Goal: Task Accomplishment & Management: Use online tool/utility

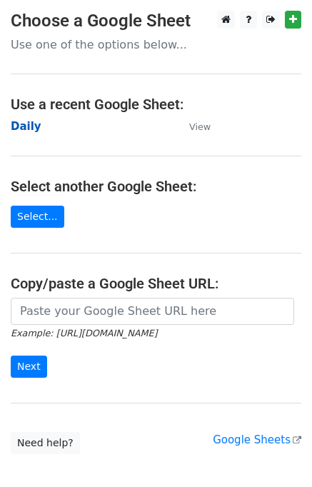
click at [25, 128] on strong "Daily" at bounding box center [26, 126] width 31 height 13
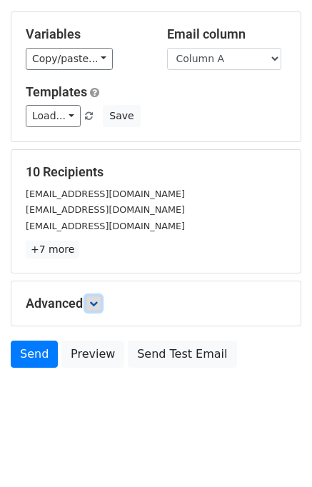
click at [97, 302] on icon at bounding box center [93, 303] width 9 height 9
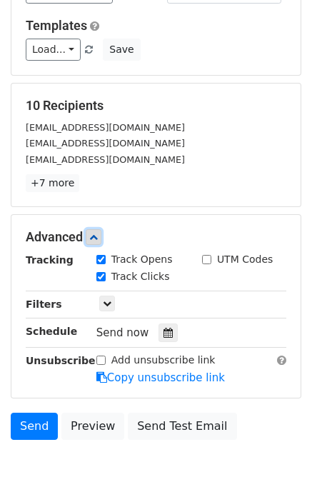
scroll to position [176, 0]
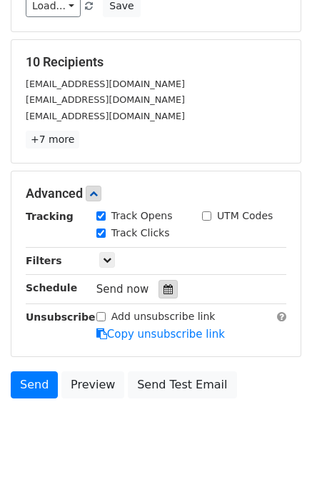
click at [169, 281] on div at bounding box center [168, 289] width 19 height 19
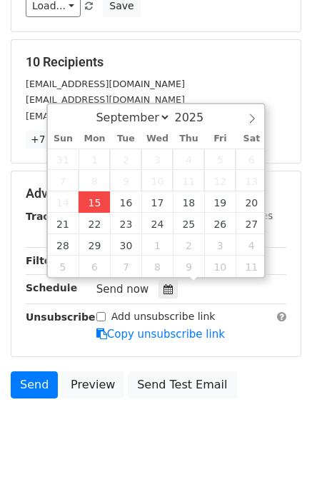
type input "2025-09-15 15:20"
type input "03"
type input "20"
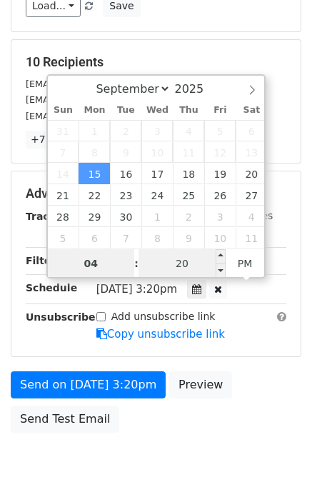
type input "04"
type input "2025-09-15 16:20"
click at [169, 260] on input "20" at bounding box center [182, 263] width 87 height 29
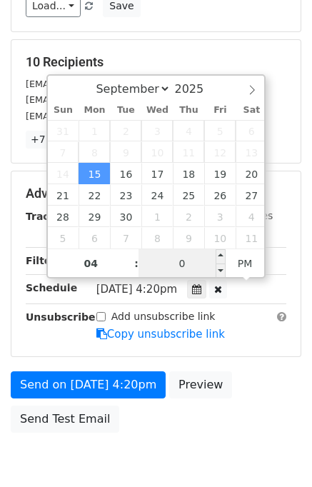
type input "00"
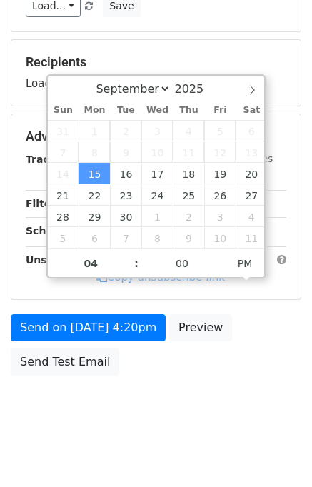
type input "2025-09-15 16:00"
click at [268, 359] on div "Send on Sep 15 at 4:20pm Preview Send Test Email" at bounding box center [156, 348] width 312 height 69
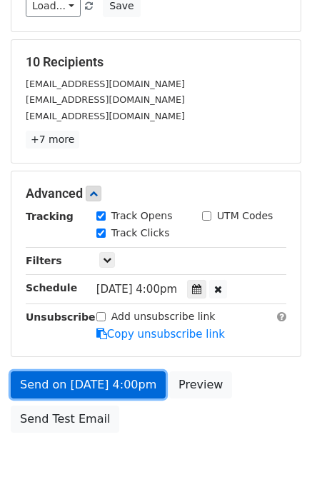
click at [106, 381] on link "Send on Sep 15 at 4:00pm" at bounding box center [88, 385] width 155 height 27
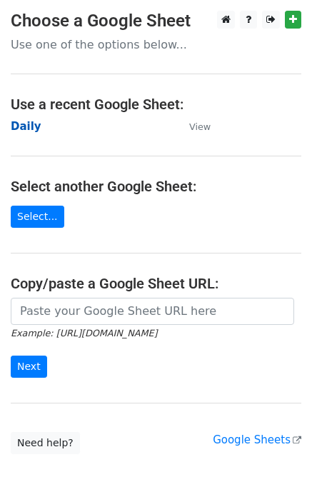
click at [22, 126] on strong "Daily" at bounding box center [26, 126] width 31 height 13
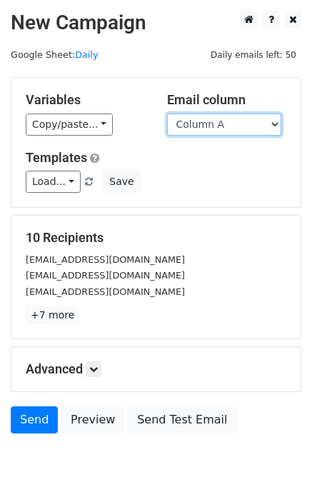
click at [241, 123] on select "Column A Column B Column C Column D Column E" at bounding box center [224, 125] width 114 height 22
select select "Column B"
click at [167, 114] on select "Column A Column B Column C Column D Column E" at bounding box center [224, 125] width 114 height 22
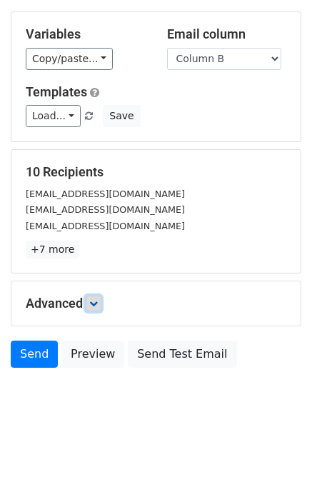
click at [98, 299] on icon at bounding box center [93, 303] width 9 height 9
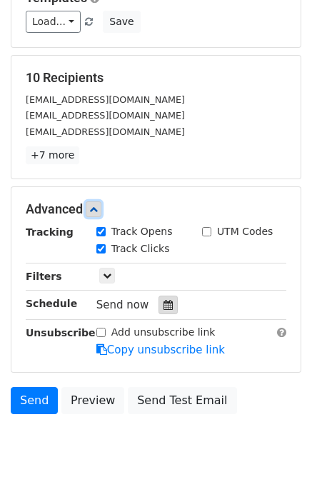
scroll to position [202, 0]
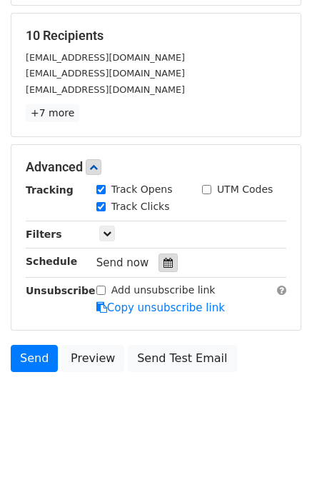
click at [164, 258] on icon at bounding box center [168, 263] width 9 height 10
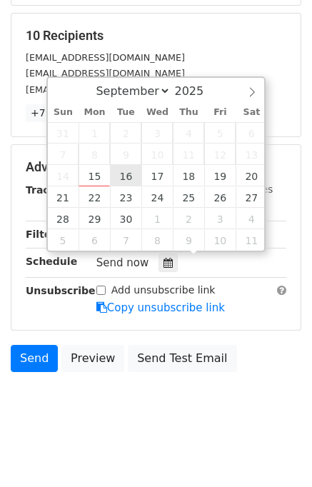
type input "2025-09-16 12:00"
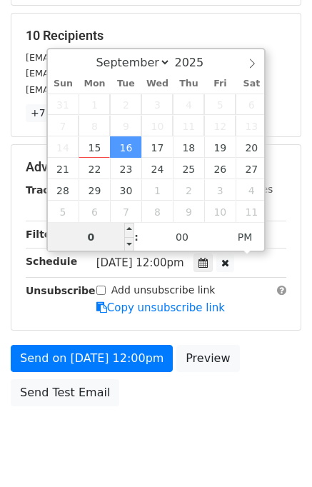
type input "05"
type input "2025-09-16 17:00"
click at [252, 359] on div "Send on Sep 16 at 12:00pm Preview Send Test Email" at bounding box center [156, 379] width 312 height 69
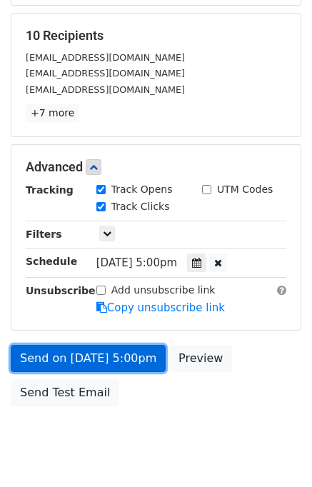
click at [75, 357] on link "Send on Sep 16 at 5:00pm" at bounding box center [88, 358] width 155 height 27
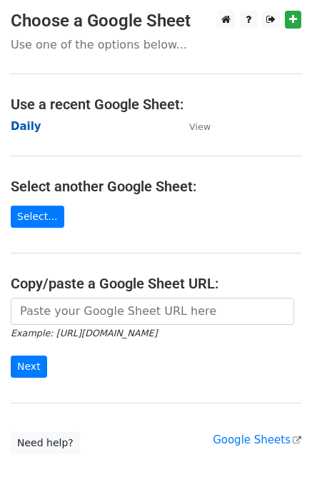
click at [24, 126] on strong "Daily" at bounding box center [26, 126] width 31 height 13
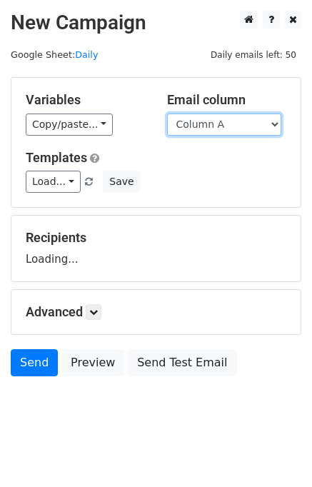
drag, startPoint x: 0, startPoint y: 0, endPoint x: 207, endPoint y: 126, distance: 242.8
click at [207, 126] on select "Column A Column B Column C Column D Column E" at bounding box center [224, 125] width 114 height 22
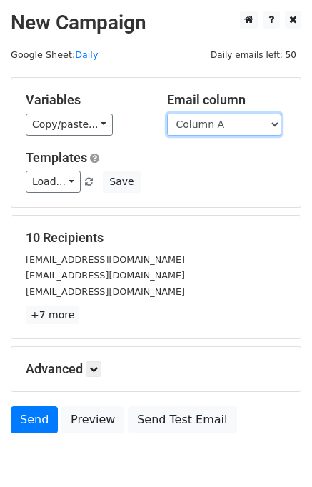
click at [212, 116] on select "Column A Column B Column C Column D Column E" at bounding box center [224, 125] width 114 height 22
select select "Column C"
click at [167, 114] on select "Column A Column B Column C Column D Column E" at bounding box center [224, 125] width 114 height 22
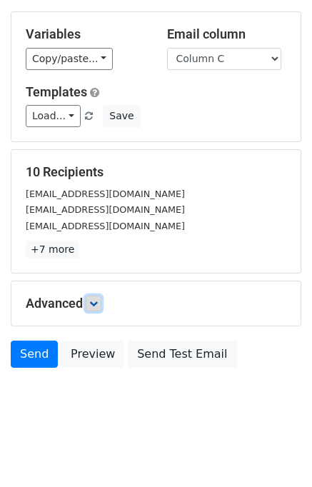
click at [93, 306] on icon at bounding box center [93, 303] width 9 height 9
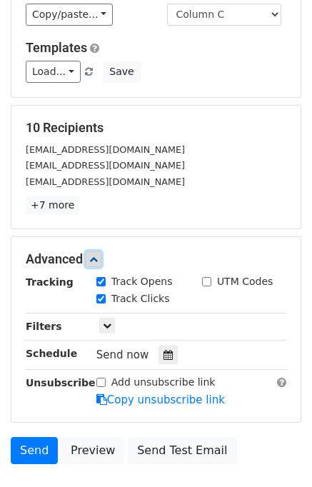
scroll to position [205, 0]
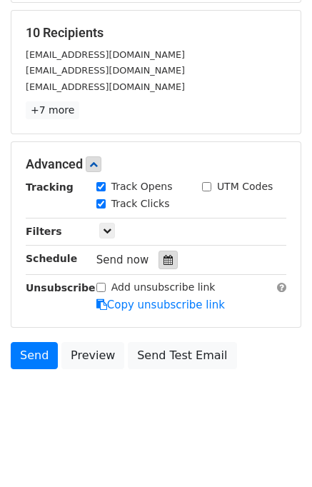
click at [164, 257] on icon at bounding box center [168, 260] width 9 height 10
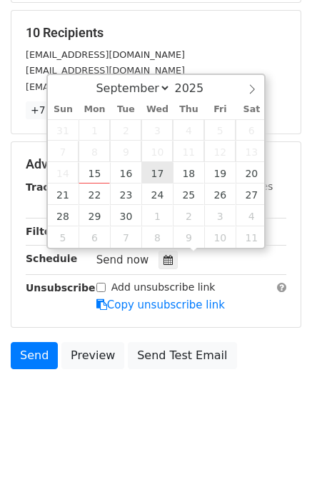
type input "2025-09-17 12:00"
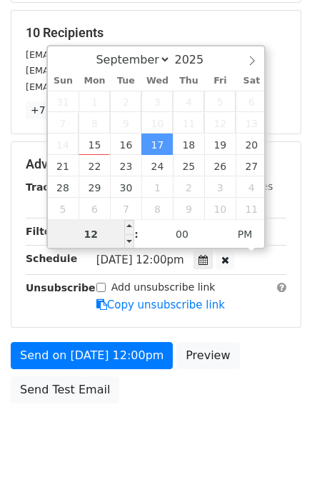
scroll to position [182, 0]
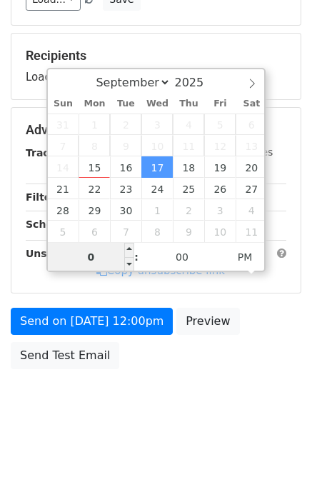
type input "06"
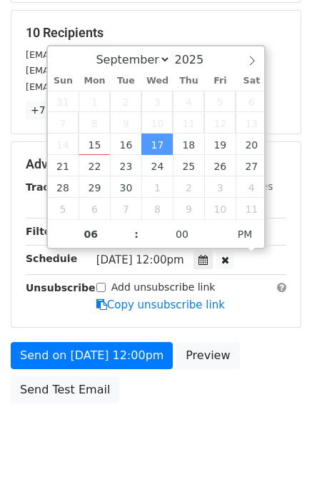
type input "2025-09-17 18:00"
click at [245, 372] on div "Send on Sep 17 at 12:00pm Preview Send Test Email" at bounding box center [156, 376] width 312 height 69
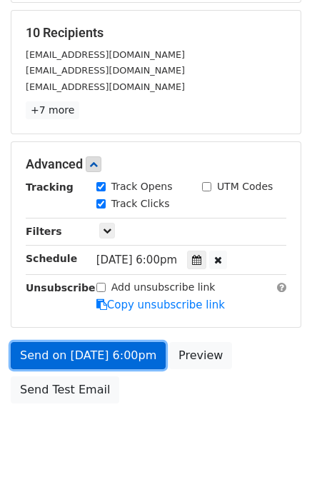
click at [97, 348] on link "Send on Sep 17 at 6:00pm" at bounding box center [88, 355] width 155 height 27
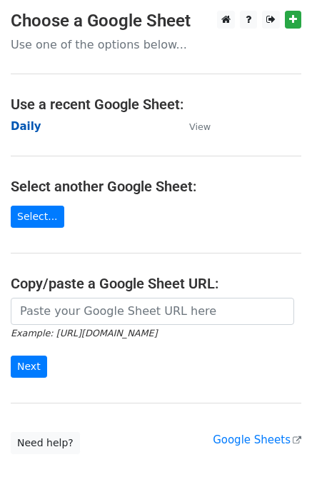
click at [32, 129] on strong "Daily" at bounding box center [26, 126] width 31 height 13
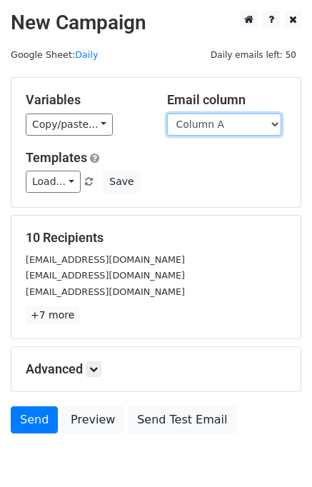
click at [227, 122] on select "Column A Column B Column C Column D Column E" at bounding box center [224, 125] width 114 height 22
select select "Column D"
click at [167, 114] on select "Column A Column B Column C Column D Column E" at bounding box center [224, 125] width 114 height 22
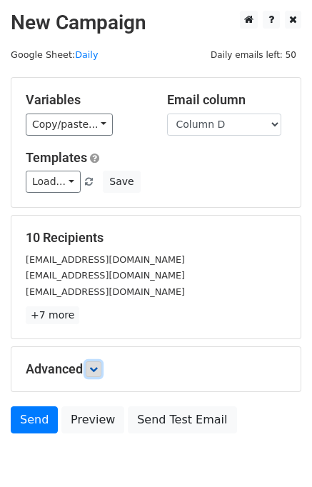
click at [101, 367] on link at bounding box center [94, 370] width 16 height 16
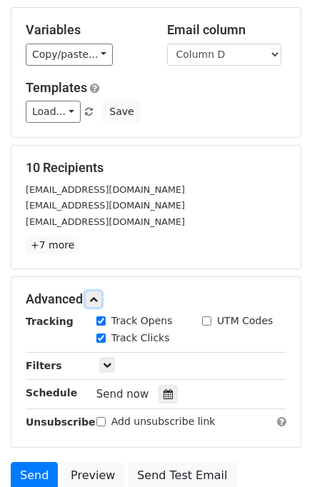
scroll to position [143, 0]
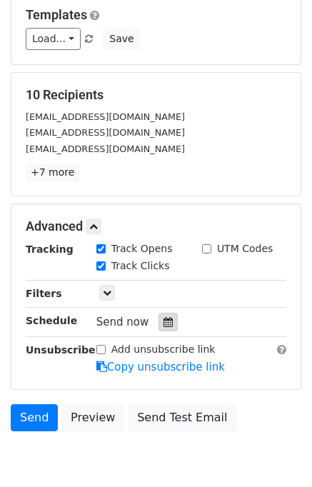
click at [166, 323] on div at bounding box center [168, 322] width 19 height 19
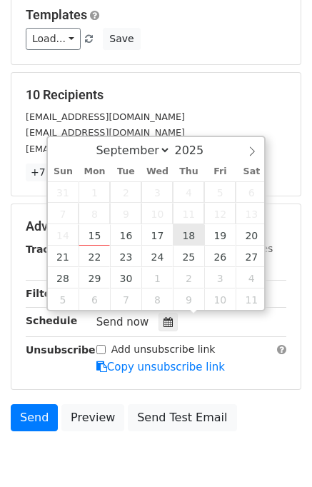
type input "2025-09-18 12:00"
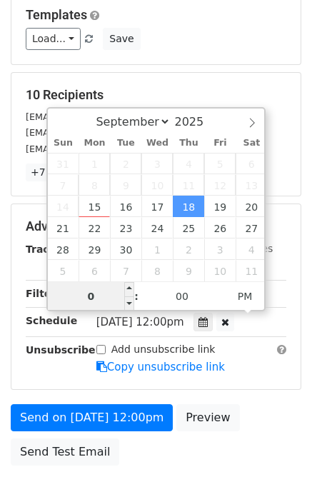
type input "07"
type input "2025-09-18 19:00"
click at [254, 407] on div "Send on Sep 18 at 12:00pm Preview Send Test Email" at bounding box center [156, 438] width 312 height 69
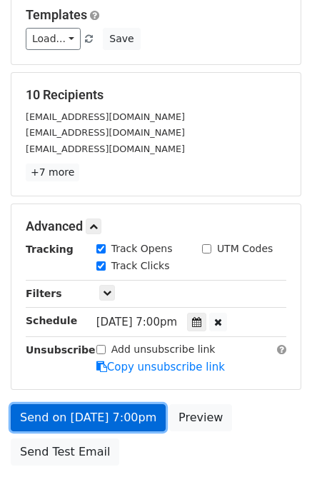
click at [123, 417] on link "Send on Sep 18 at 7:00pm" at bounding box center [88, 417] width 155 height 27
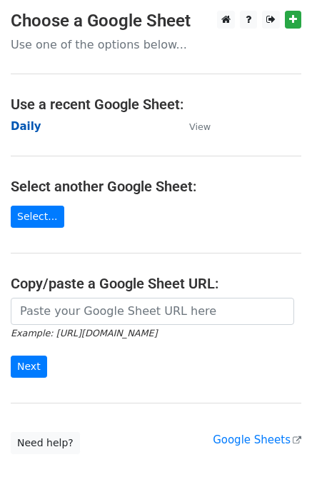
click at [25, 128] on strong "Daily" at bounding box center [26, 126] width 31 height 13
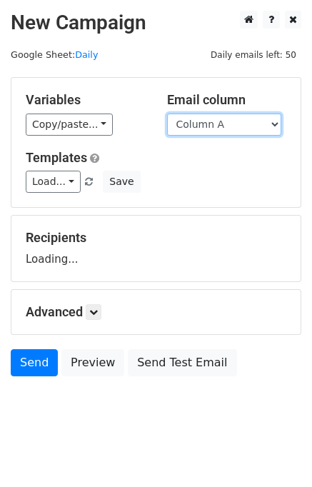
click at [224, 126] on select "Column A Column B Column C Column D Column E" at bounding box center [224, 125] width 114 height 22
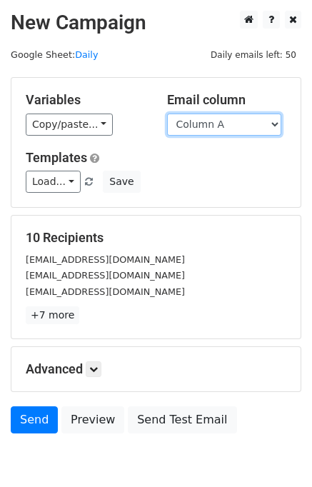
select select "Column E"
click at [167, 114] on select "Column A Column B Column C Column D Column E" at bounding box center [224, 125] width 114 height 22
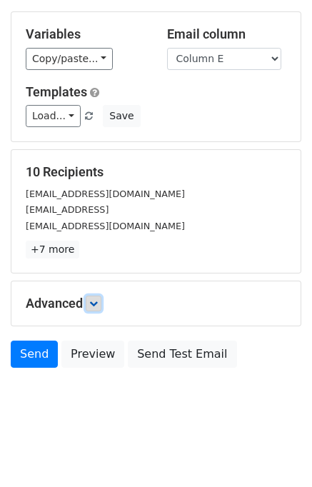
click at [96, 303] on icon at bounding box center [93, 303] width 9 height 9
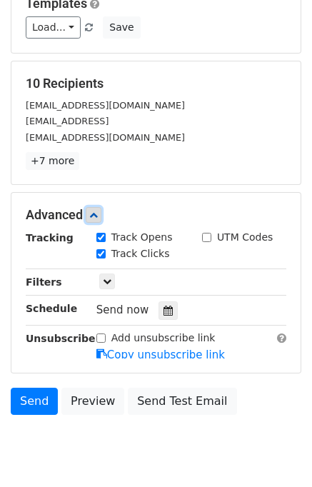
scroll to position [204, 0]
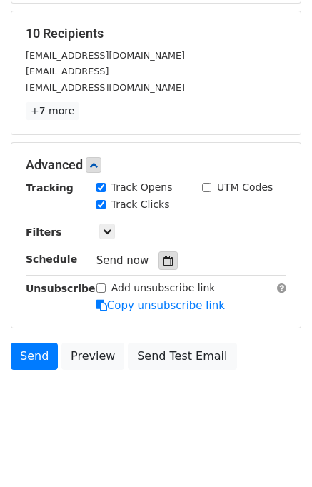
click at [164, 259] on icon at bounding box center [168, 261] width 9 height 10
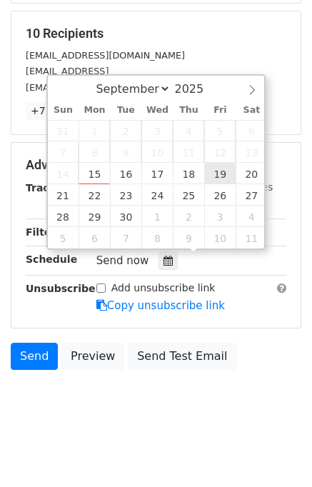
type input "2025-09-19 12:00"
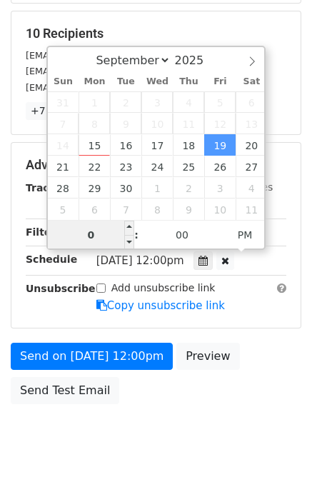
type input "08"
type input "2025-09-19 20:00"
click at [264, 352] on div "Send on Sep 19 at 12:00pm Preview Send Test Email" at bounding box center [156, 377] width 312 height 69
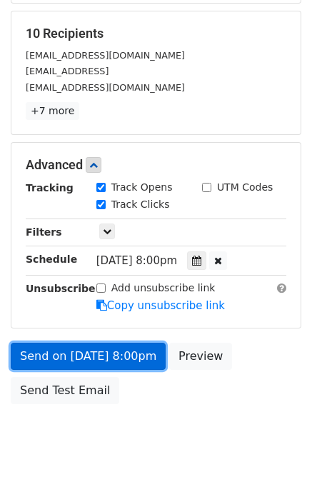
click at [126, 354] on link "Send on Sep 19 at 8:00pm" at bounding box center [88, 356] width 155 height 27
